Goal: Check status: Check status

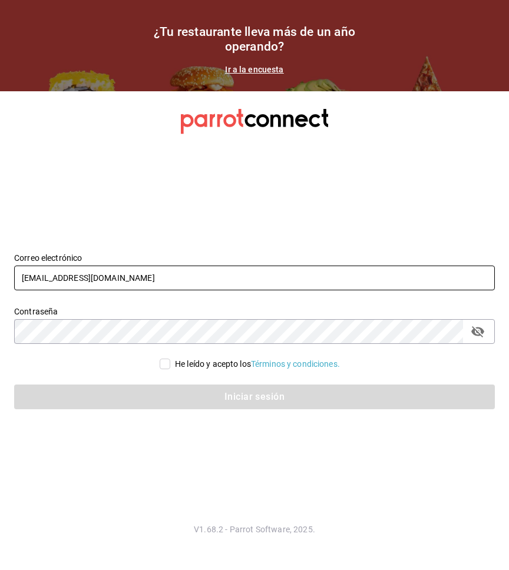
type input "[EMAIL_ADDRESS][DOMAIN_NAME]"
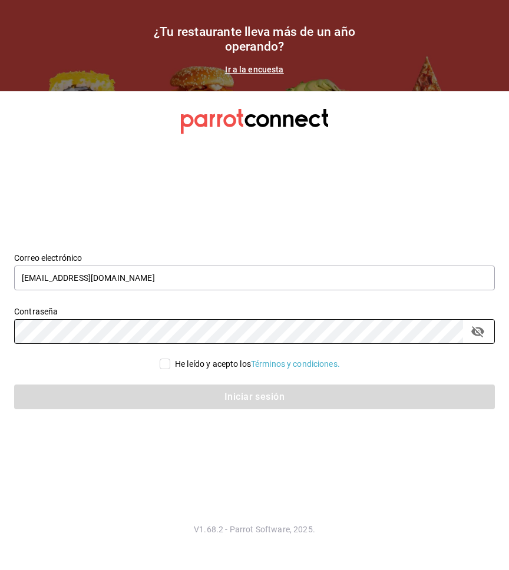
click at [160, 361] on input "He leído y acepto los Términos y condiciones." at bounding box center [165, 363] width 11 height 11
checkbox input "true"
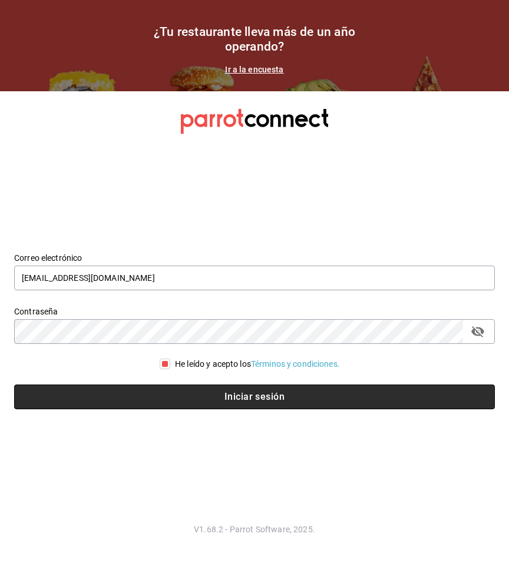
click at [151, 396] on button "Iniciar sesión" at bounding box center [254, 396] width 480 height 25
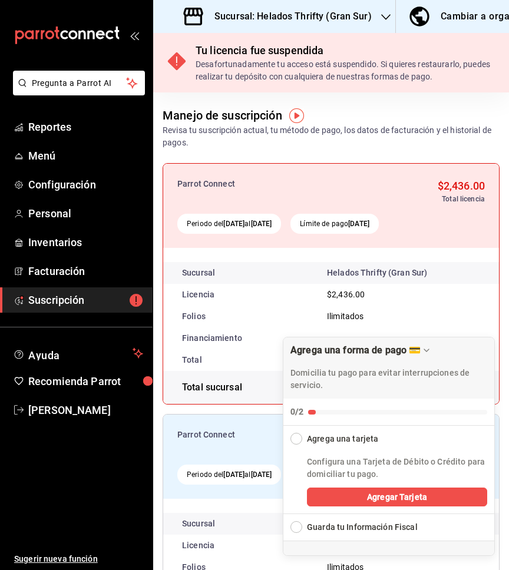
click at [278, 12] on h3 "Sucursal: Helados Thrifty (Gran Sur)" at bounding box center [288, 16] width 167 height 14
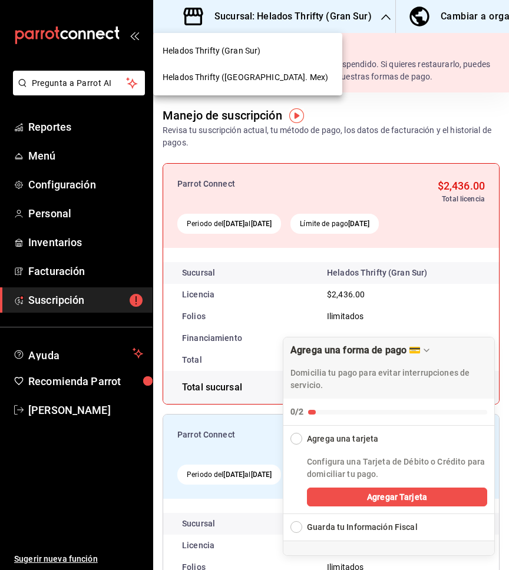
click at [202, 75] on span "Helados Thrifty (Edo. Mex)" at bounding box center [244, 77] width 165 height 12
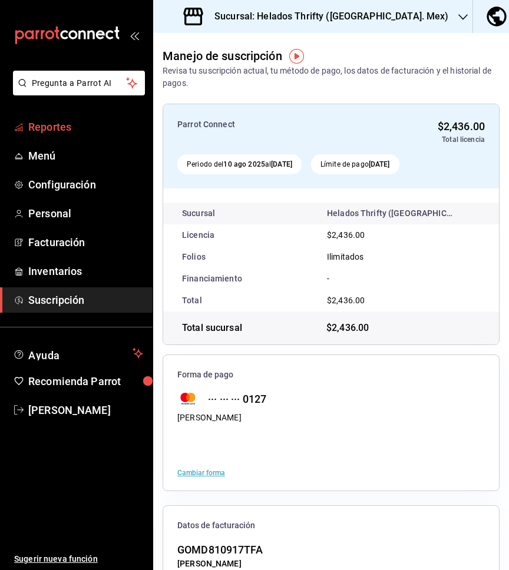
click at [54, 132] on span "Reportes" at bounding box center [85, 127] width 115 height 16
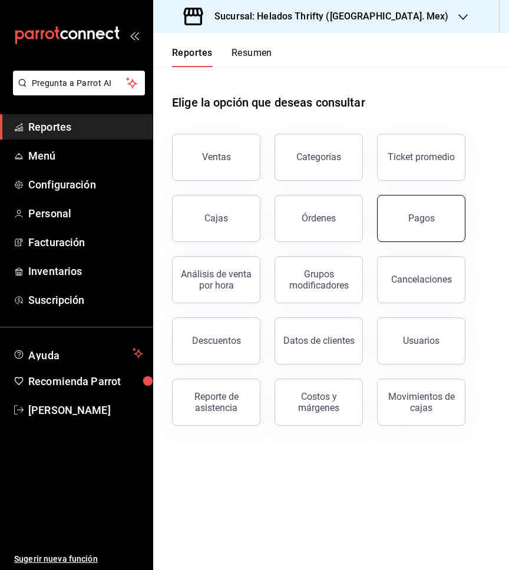
click at [399, 221] on button "Pagos" at bounding box center [421, 218] width 88 height 47
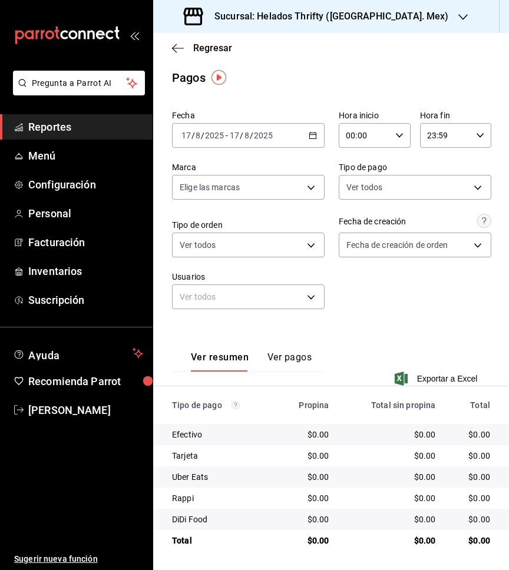
scroll to position [4, 0]
click at [305, 132] on div "2025-08-17 17 / 8 / 2025 - 2025-08-17 17 / 8 / 2025" at bounding box center [248, 135] width 152 height 25
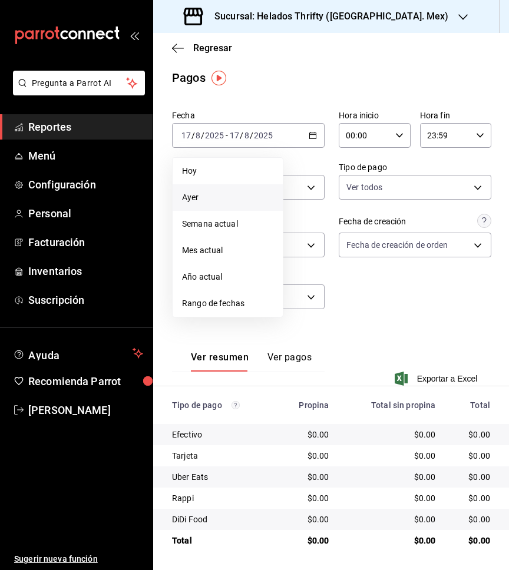
click at [195, 197] on span "Ayer" at bounding box center [227, 197] width 91 height 12
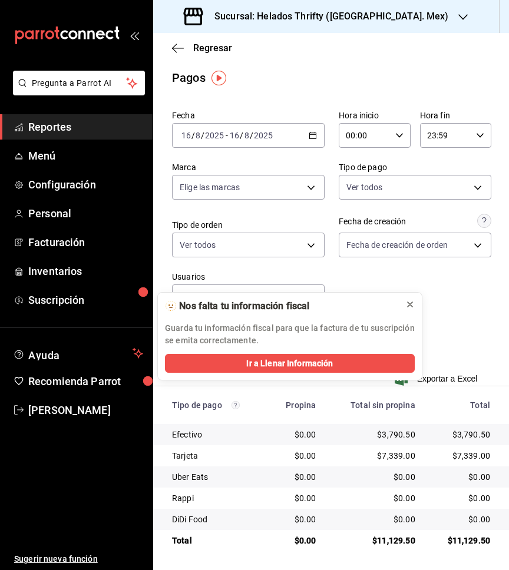
click at [407, 303] on icon at bounding box center [409, 304] width 9 height 9
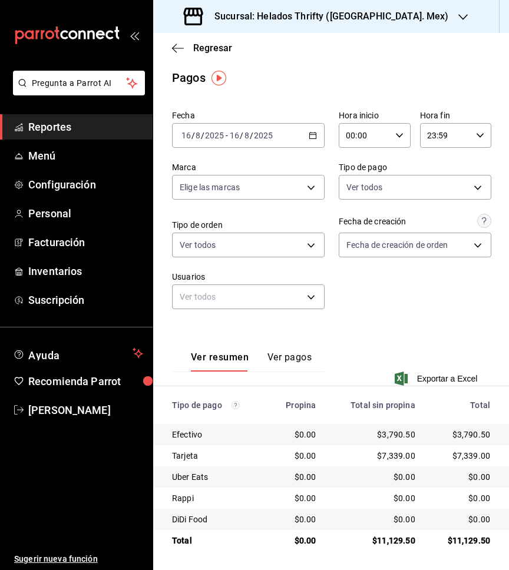
click at [309, 135] on icon "button" at bounding box center [312, 135] width 8 height 8
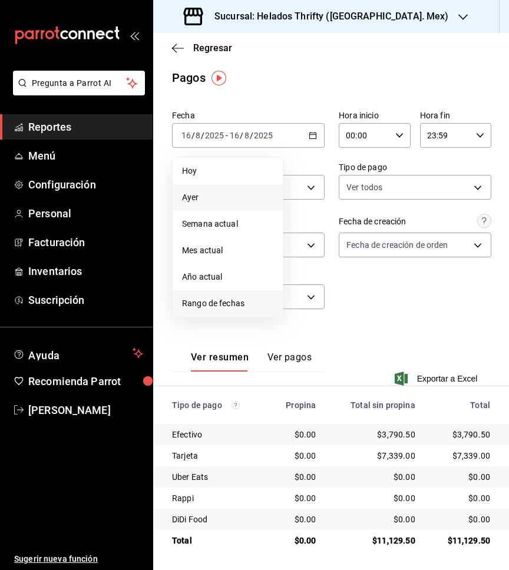
click at [200, 303] on span "Rango de fechas" at bounding box center [227, 303] width 91 height 12
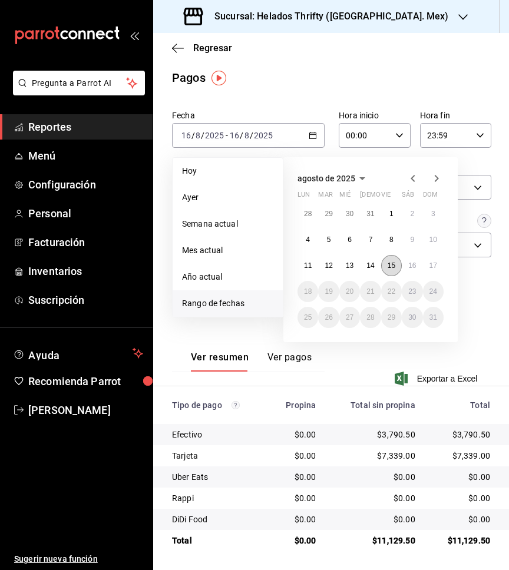
click at [390, 263] on abbr "15" at bounding box center [391, 265] width 8 height 8
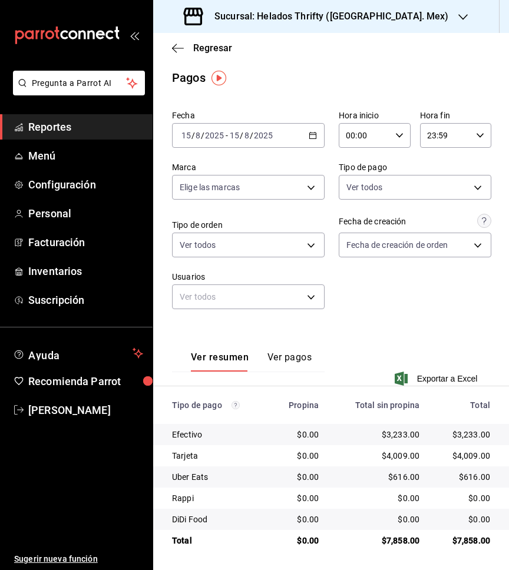
scroll to position [2, 0]
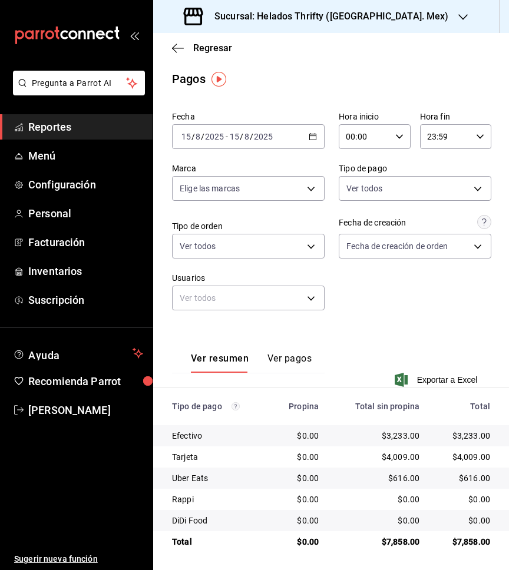
click at [311, 142] on div "2025-08-15 15 / 8 / 2025 - 2025-08-15 15 / 8 / 2025" at bounding box center [248, 136] width 152 height 25
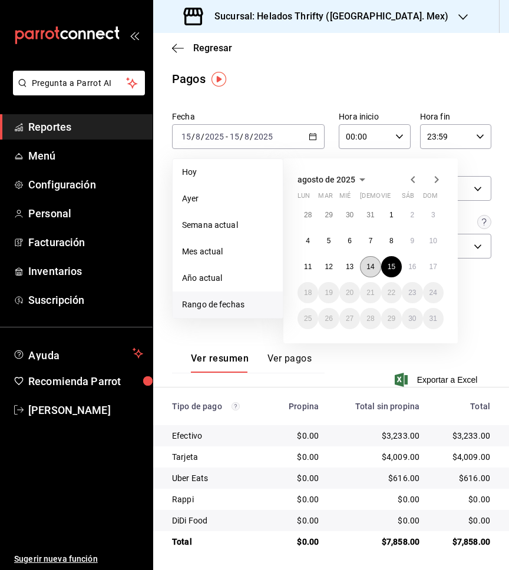
click at [366, 268] on button "14" at bounding box center [370, 266] width 21 height 21
